Goal: Information Seeking & Learning: Learn about a topic

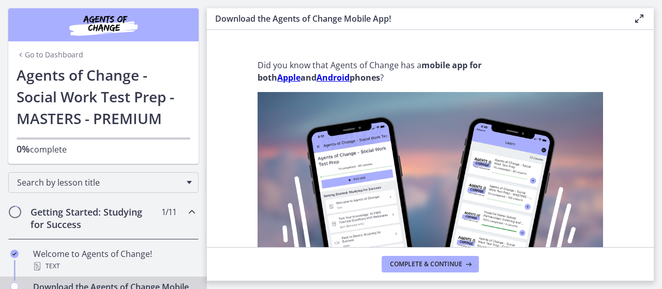
scroll to position [415, 0]
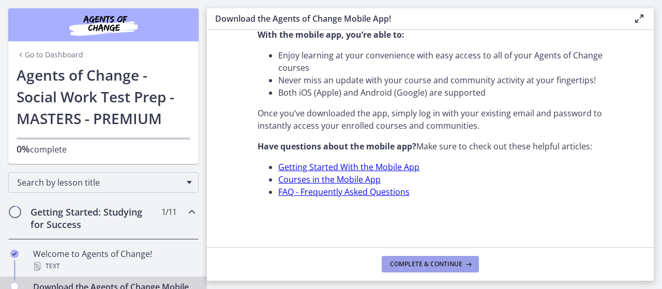
click at [407, 265] on span "Complete & continue" at bounding box center [426, 264] width 72 height 8
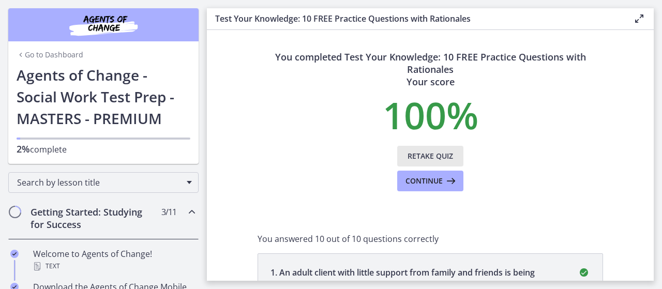
click at [412, 157] on span "Retake Quiz" at bounding box center [429, 156] width 45 height 12
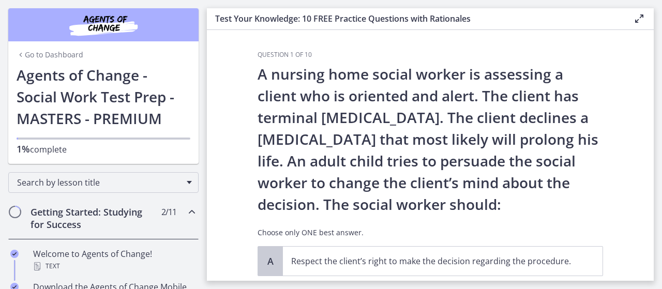
scroll to position [208, 0]
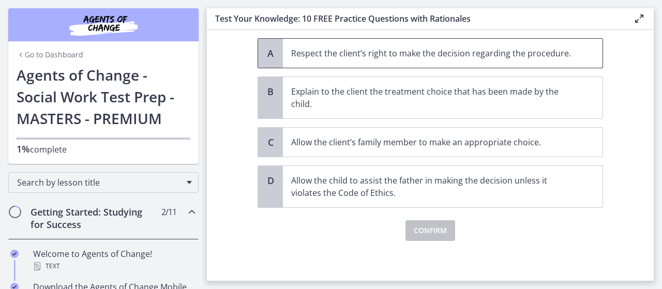
click at [329, 56] on p "Respect the client’s right to make the decision regarding the procedure." at bounding box center [432, 53] width 282 height 12
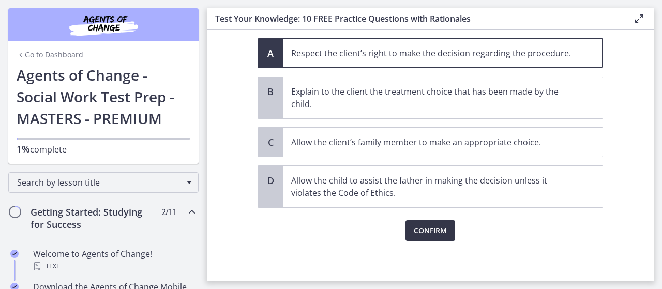
click at [430, 232] on span "Confirm" at bounding box center [430, 230] width 33 height 12
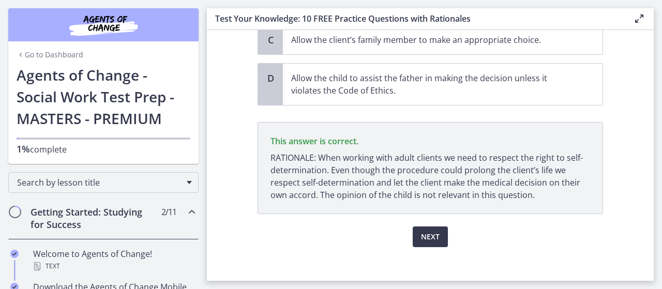
scroll to position [316, 0]
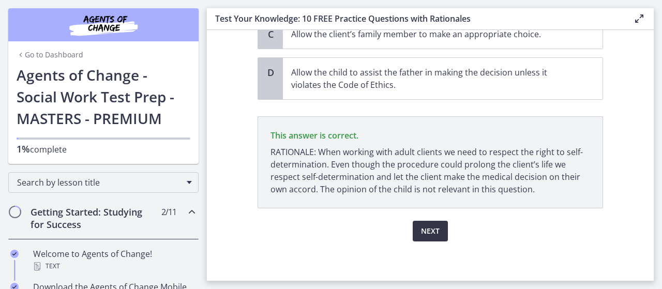
click at [433, 229] on span "Next" at bounding box center [430, 231] width 19 height 12
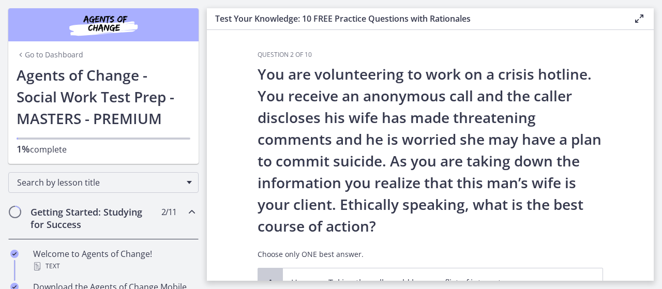
scroll to position [230, 0]
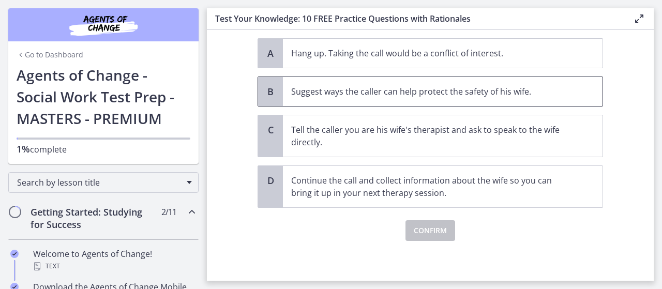
click at [379, 97] on span "Suggest ways the caller can help protect the safety of his wife." at bounding box center [443, 91] width 320 height 29
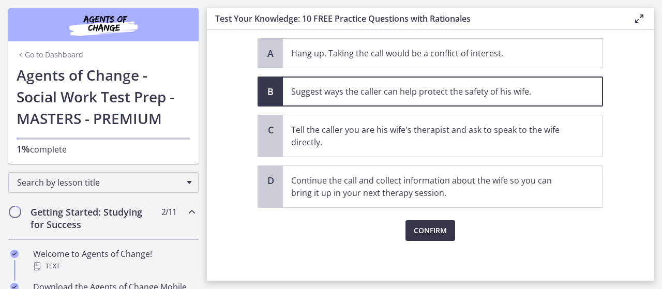
click at [431, 228] on span "Confirm" at bounding box center [430, 230] width 33 height 12
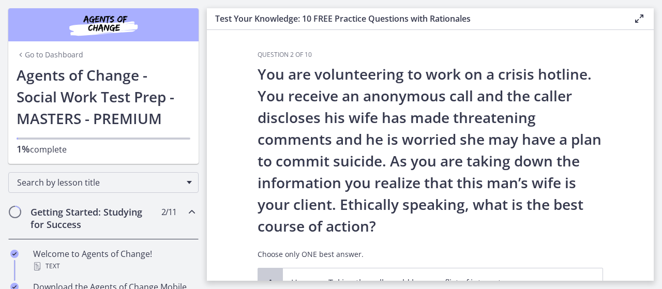
scroll to position [325, 0]
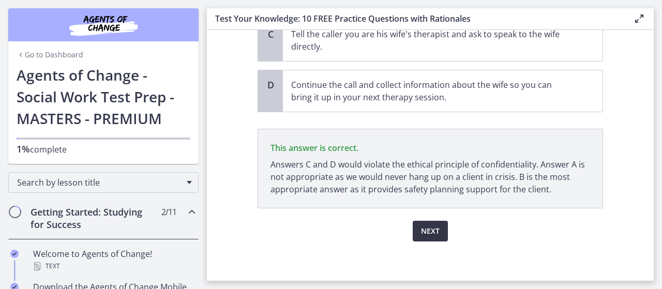
click at [423, 229] on span "Next" at bounding box center [430, 231] width 19 height 12
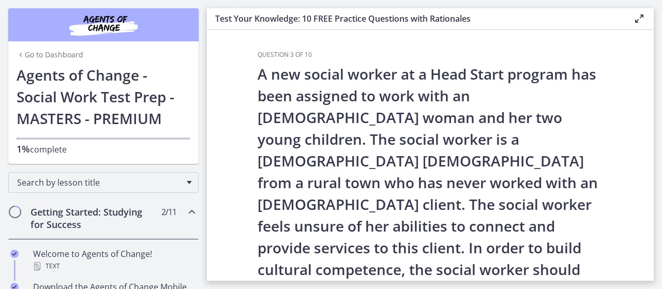
scroll to position [239, 0]
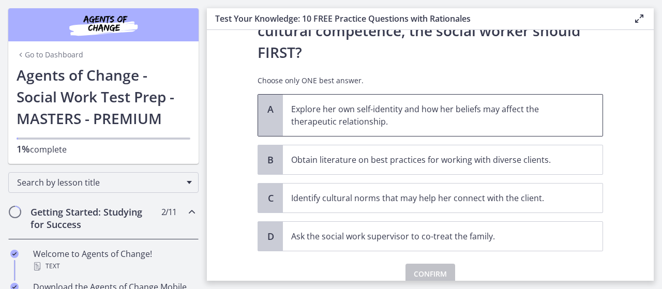
click at [360, 103] on p "Explore her own self-identity and how her beliefs may affect the therapeutic re…" at bounding box center [432, 115] width 282 height 25
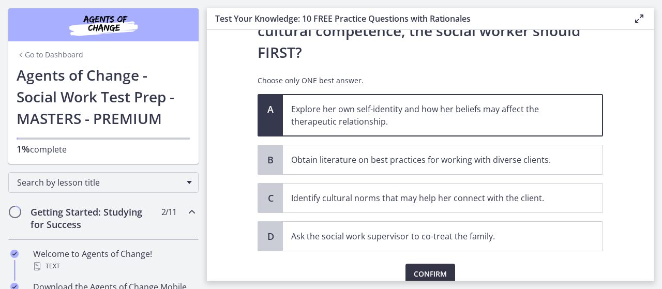
click at [437, 268] on span "Confirm" at bounding box center [430, 274] width 33 height 12
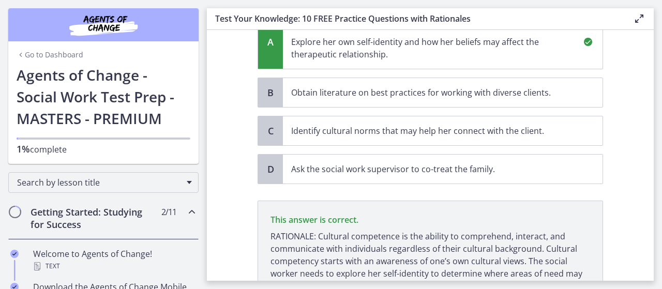
scroll to position [359, 0]
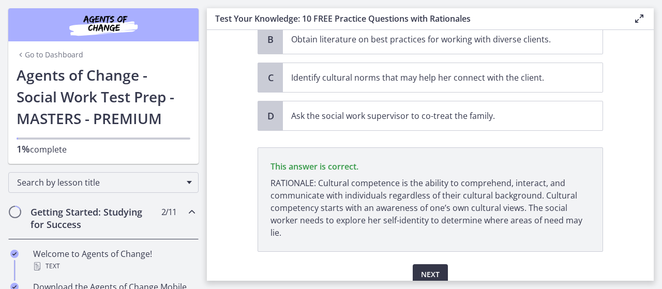
click at [434, 268] on span "Next" at bounding box center [430, 274] width 19 height 12
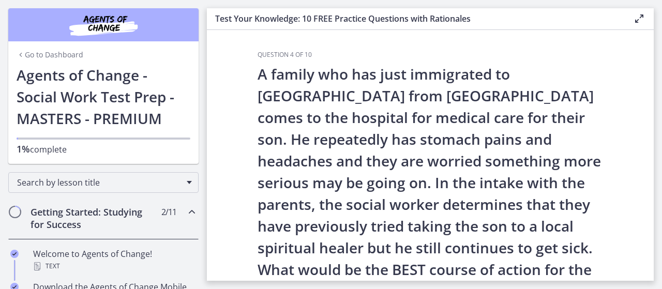
scroll to position [295, 0]
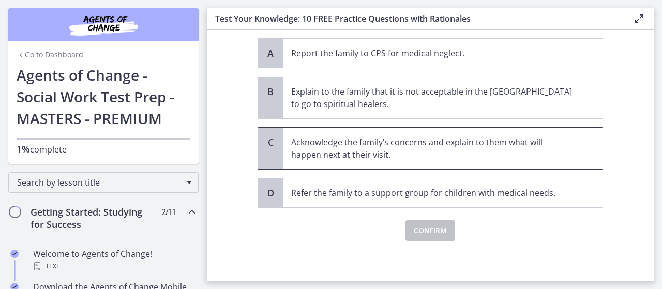
click at [382, 153] on p "Acknowledge the family’s concerns and explain to them what will happen next at …" at bounding box center [432, 148] width 282 height 25
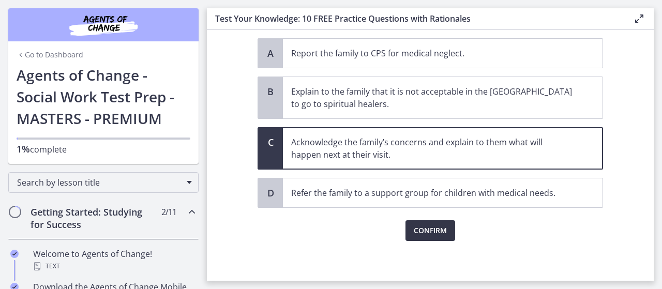
click at [424, 227] on span "Confirm" at bounding box center [430, 230] width 33 height 12
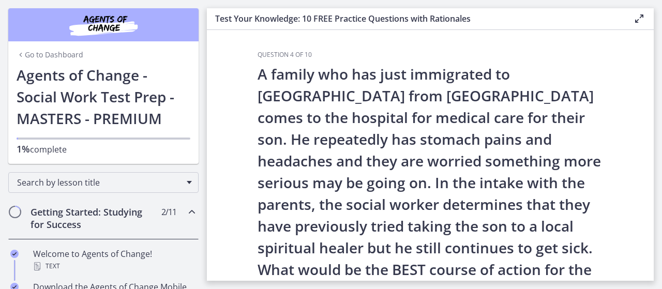
scroll to position [415, 0]
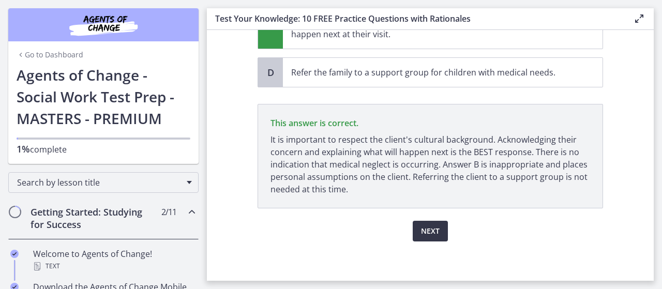
click at [421, 230] on span "Next" at bounding box center [430, 231] width 19 height 12
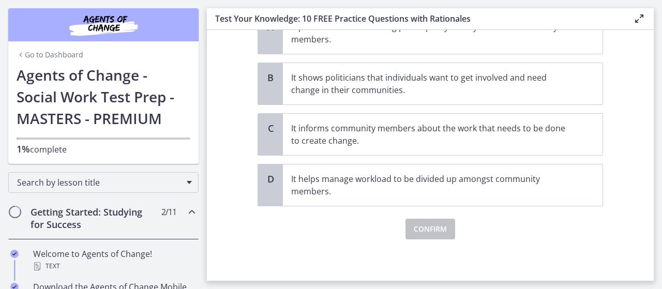
scroll to position [0, 0]
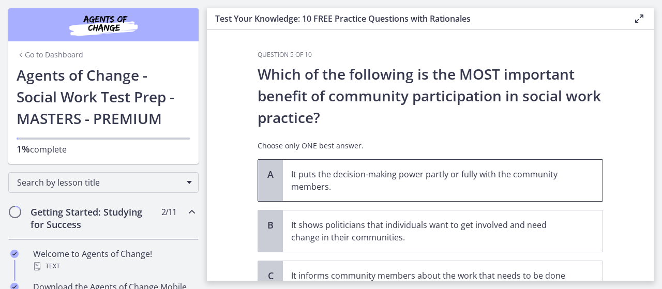
click at [384, 188] on p "It puts the decision-making power partly or fully with the community members." at bounding box center [432, 180] width 282 height 25
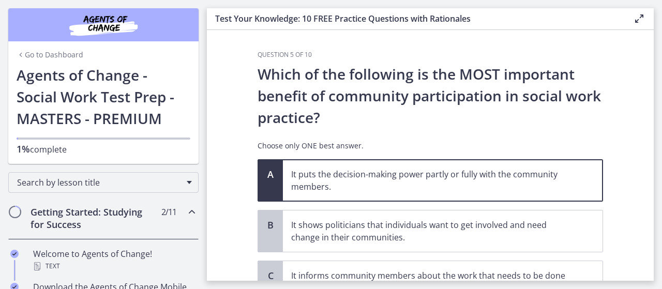
scroll to position [146, 0]
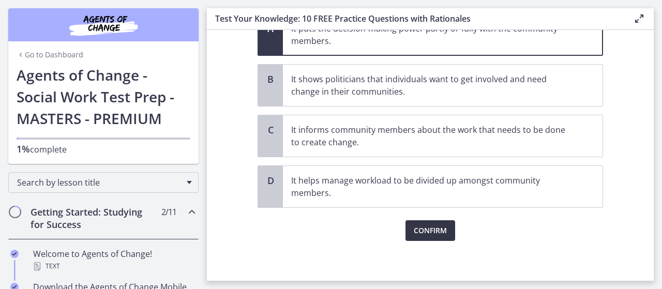
click at [431, 231] on span "Confirm" at bounding box center [430, 230] width 33 height 12
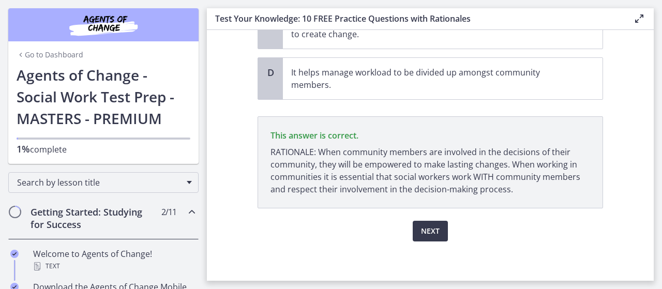
scroll to position [254, 0]
click at [432, 235] on span "Next" at bounding box center [430, 231] width 19 height 12
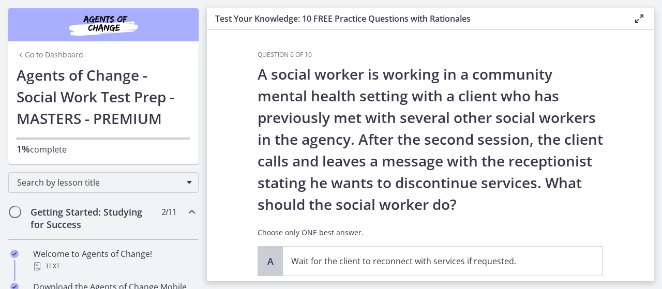
scroll to position [183, 0]
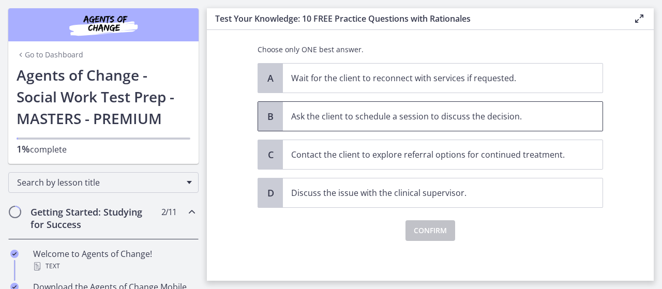
click at [378, 119] on p "Ask the client to schedule a session to discuss the decision." at bounding box center [432, 116] width 282 height 12
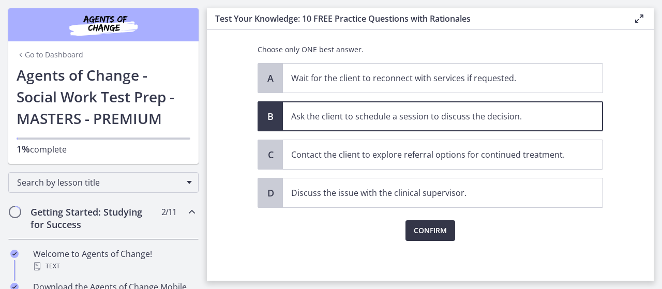
click at [444, 233] on button "Confirm" at bounding box center [430, 230] width 50 height 21
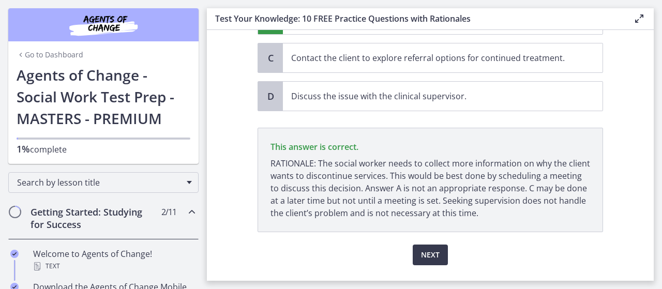
scroll to position [303, 0]
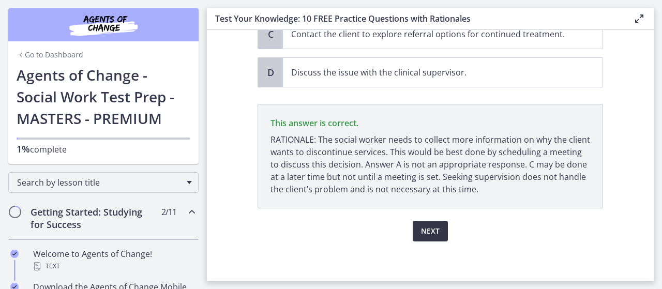
click at [435, 232] on span "Next" at bounding box center [430, 231] width 19 height 12
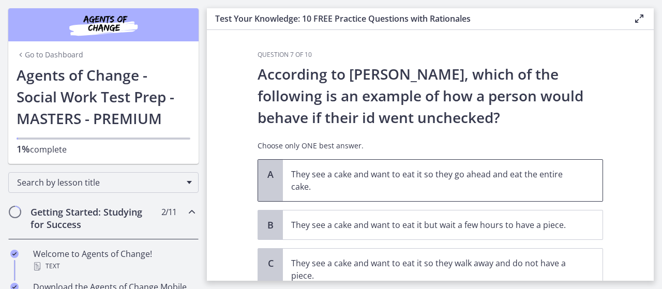
click at [460, 174] on p "They see a cake and want to eat it so they go ahead and eat the entire cake." at bounding box center [432, 180] width 282 height 25
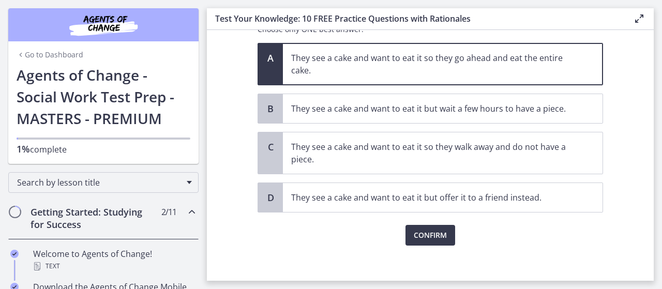
scroll to position [121, 0]
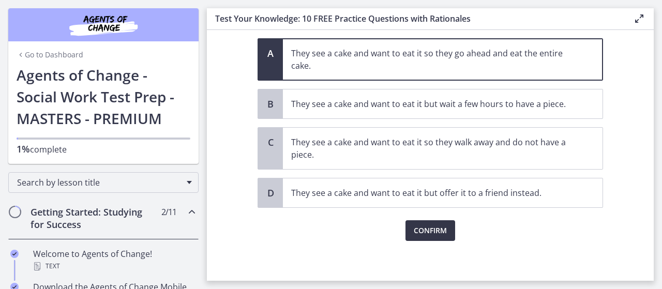
click at [429, 232] on span "Confirm" at bounding box center [430, 230] width 33 height 12
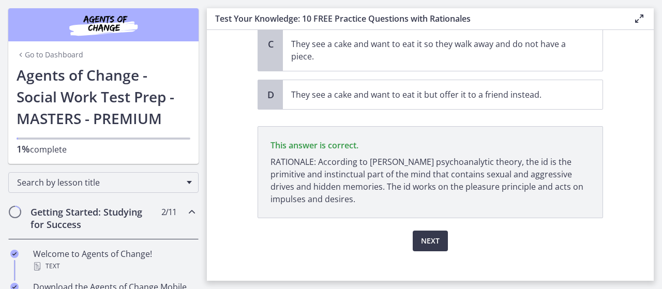
scroll to position [229, 0]
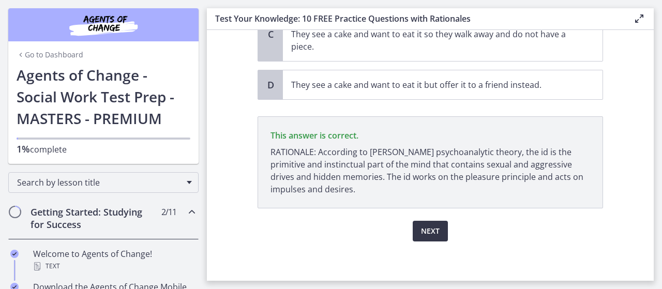
click at [439, 232] on button "Next" at bounding box center [430, 231] width 35 height 21
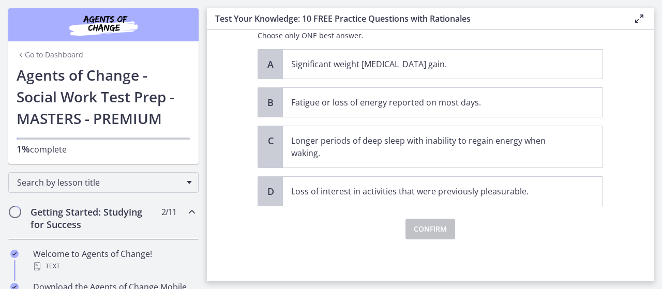
scroll to position [0, 0]
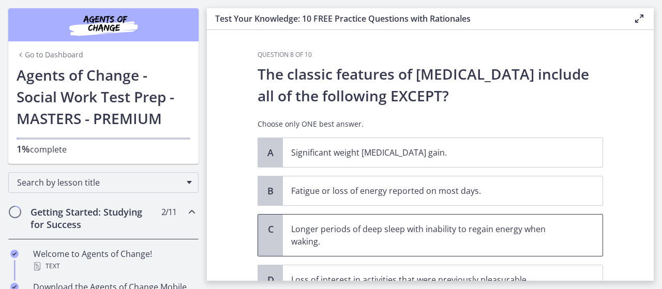
click at [440, 230] on p "Longer periods of deep sleep with inability to regain energy when waking." at bounding box center [432, 235] width 282 height 25
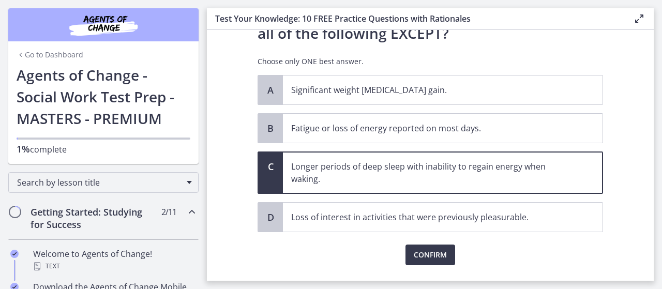
scroll to position [87, 0]
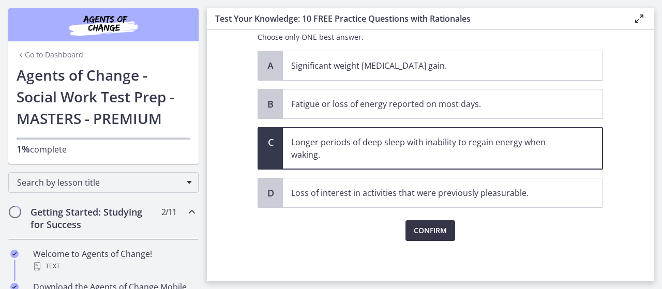
click at [434, 229] on span "Confirm" at bounding box center [430, 230] width 33 height 12
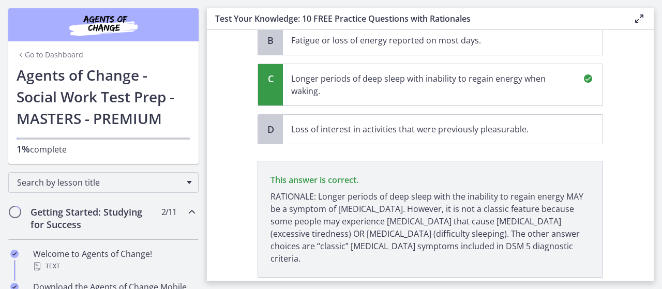
scroll to position [207, 0]
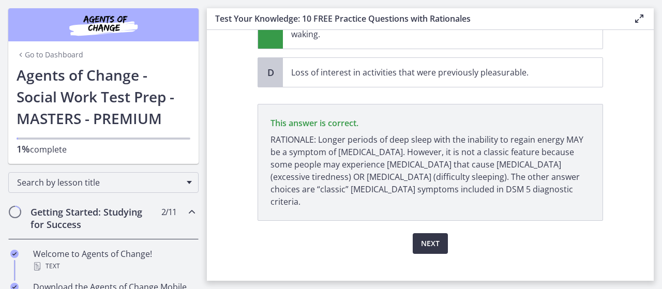
click at [432, 237] on span "Next" at bounding box center [430, 243] width 19 height 12
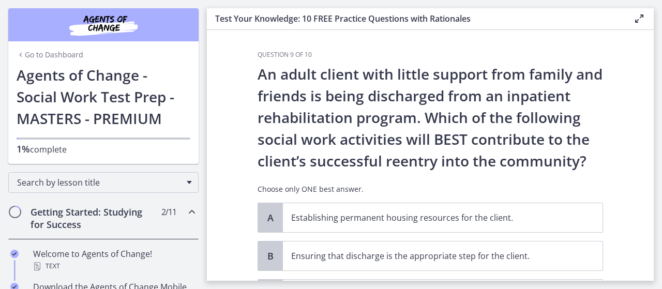
scroll to position [140, 0]
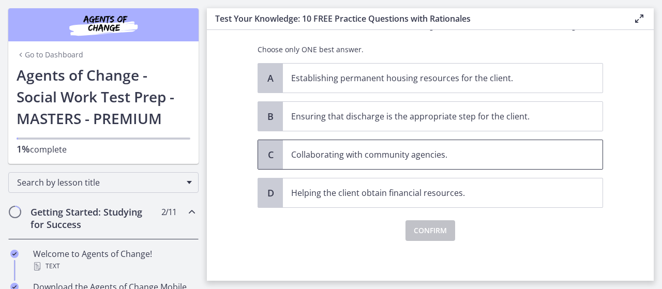
click at [389, 161] on span "Collaborating with community agencies." at bounding box center [443, 154] width 320 height 29
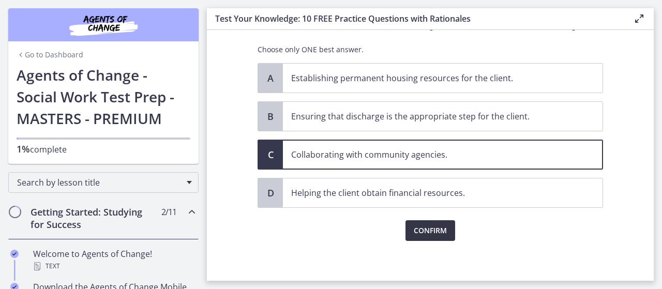
click at [435, 229] on span "Confirm" at bounding box center [430, 230] width 33 height 12
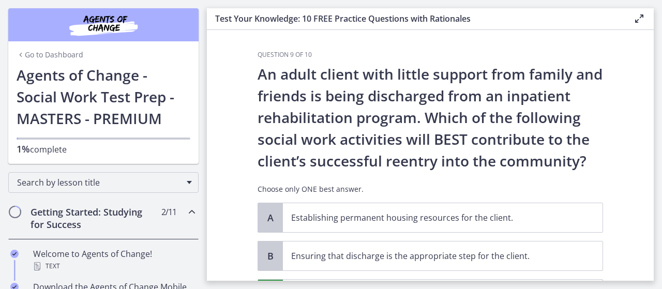
scroll to position [260, 0]
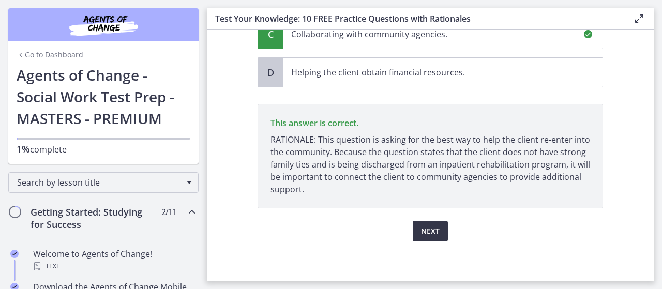
click at [425, 226] on span "Next" at bounding box center [430, 231] width 19 height 12
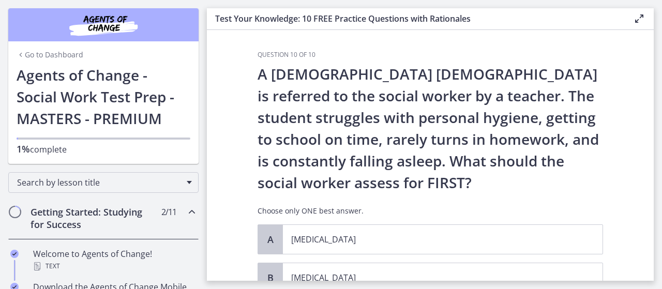
scroll to position [161, 0]
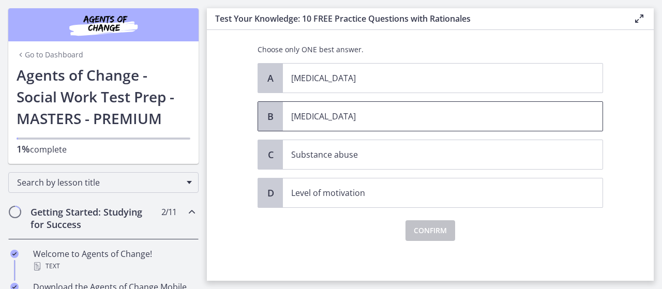
click at [342, 124] on span "[MEDICAL_DATA]" at bounding box center [443, 116] width 320 height 29
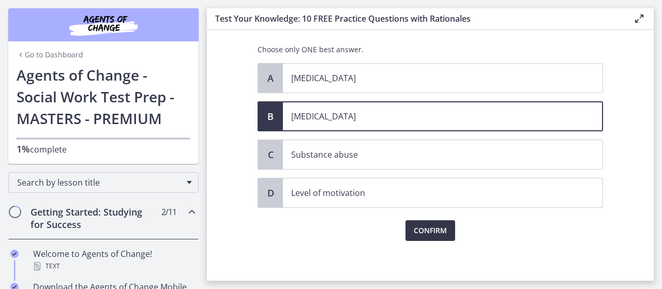
click at [437, 230] on span "Confirm" at bounding box center [430, 230] width 33 height 12
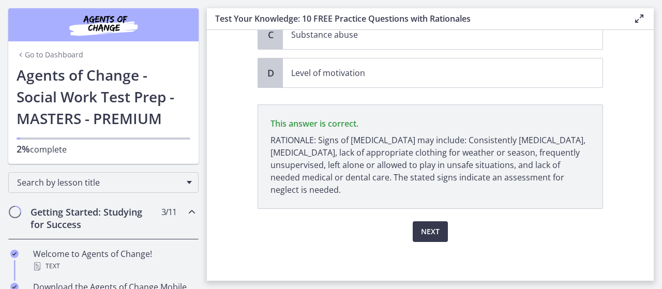
scroll to position [282, 0]
click at [428, 225] on span "Next" at bounding box center [430, 231] width 19 height 12
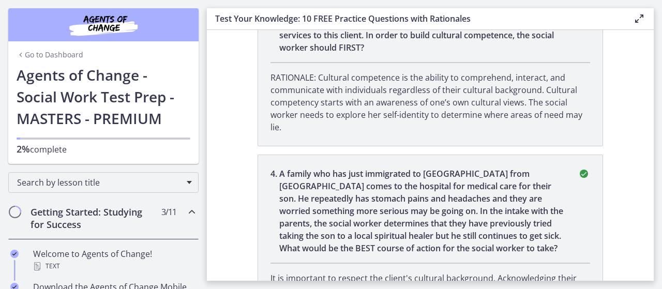
scroll to position [0, 0]
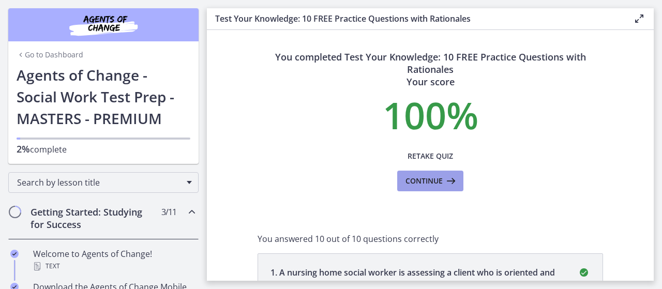
click at [416, 181] on span "Continue" at bounding box center [423, 181] width 37 height 12
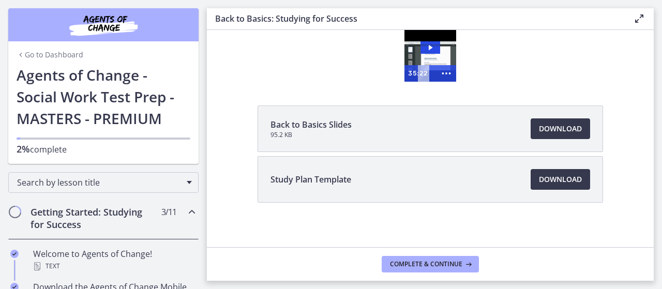
click at [412, 66] on div "35:22" at bounding box center [420, 73] width 32 height 17
click at [423, 53] on icon "Play Video: ctfdf6eqvn4c72r5t4t0.mp4" at bounding box center [430, 47] width 20 height 12
click at [444, 76] on icon "Show more buttons" at bounding box center [446, 74] width 24 height 20
click at [428, 73] on icon "Fullscreen" at bounding box center [427, 74] width 24 height 20
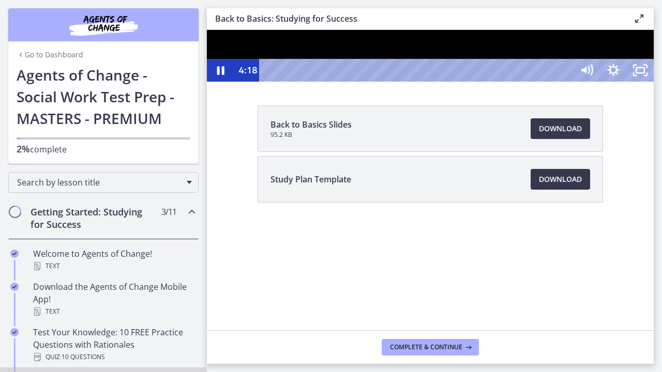
click at [280, 82] on div at bounding box center [430, 56] width 447 height 52
drag, startPoint x: 330, startPoint y: 392, endPoint x: 683, endPoint y: 392, distance: 353.6
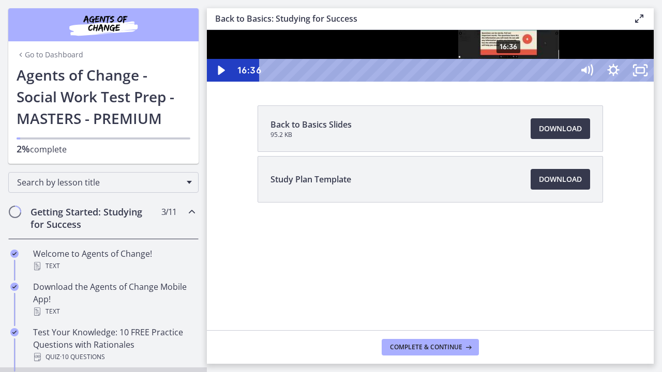
click at [510, 82] on div "16:36" at bounding box center [417, 70] width 297 height 23
click at [510, 74] on div "Playbar" at bounding box center [509, 71] width 8 height 8
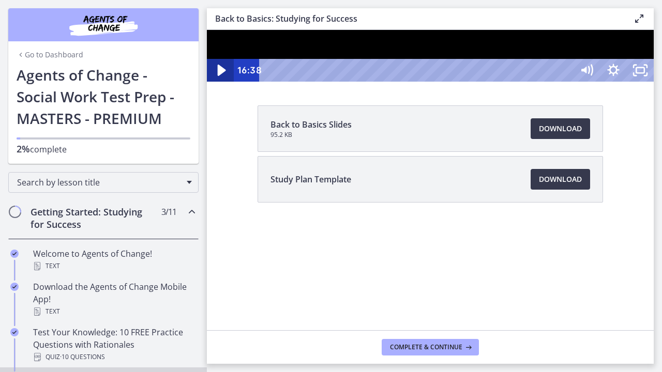
click at [218, 76] on icon "Play Video" at bounding box center [222, 70] width 8 height 11
